Goal: Browse casually: Explore the website without a specific task or goal

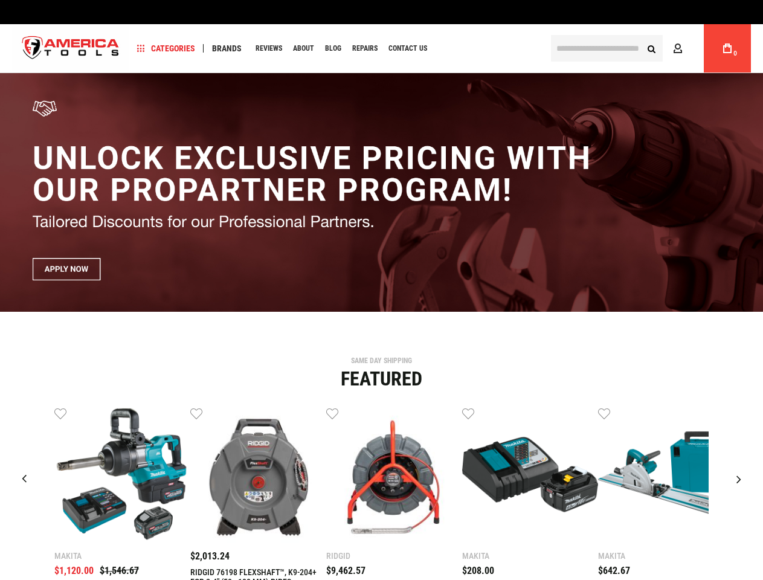
click at [166, 48] on span "Categories" at bounding box center [166, 48] width 58 height 8
click at [227, 48] on span "Brands" at bounding box center [227, 48] width 30 height 8
click at [60, 413] on link "Wish List" at bounding box center [60, 413] width 12 height 12
click at [196, 413] on link "Wish List" at bounding box center [196, 413] width 12 height 12
click at [332, 413] on link "Wish List" at bounding box center [332, 413] width 12 height 12
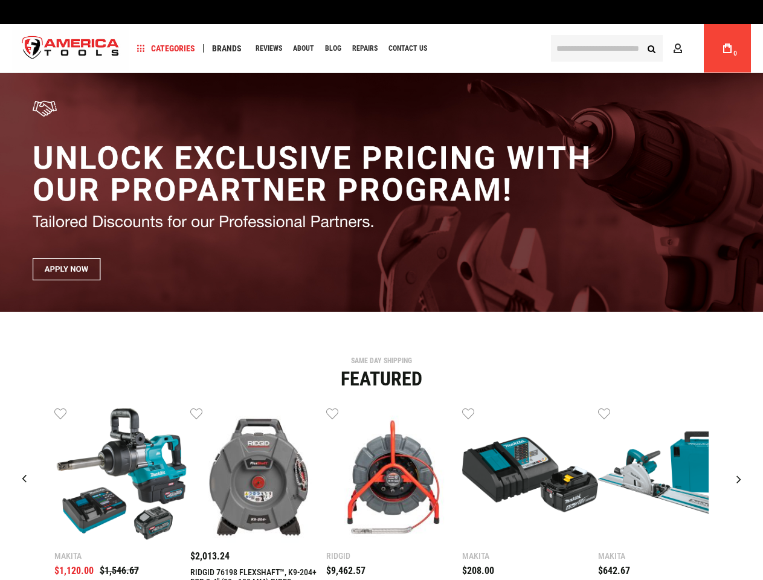
click at [468, 413] on link "Wish List" at bounding box center [468, 413] width 12 height 12
click at [605, 413] on link "Wish List" at bounding box center [604, 413] width 12 height 12
click at [741, 413] on div "Makita $1,120.00 $1,546.67 Wish List Compare" at bounding box center [381, 531] width 745 height 248
